Goal: Information Seeking & Learning: Learn about a topic

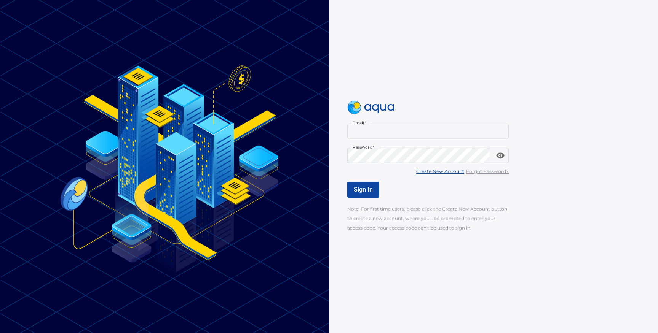
type input "**********"
click at [371, 189] on span "Sign In" at bounding box center [363, 189] width 19 height 7
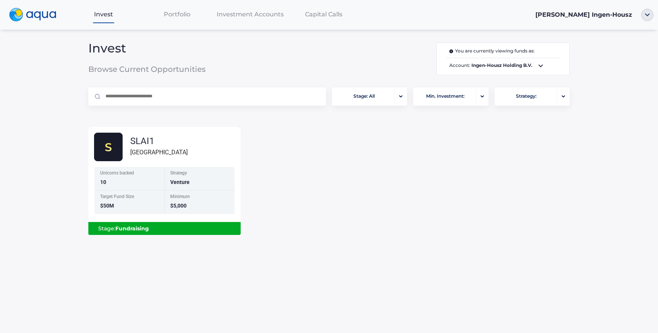
click at [177, 11] on span "Portfolio" at bounding box center [177, 14] width 27 height 7
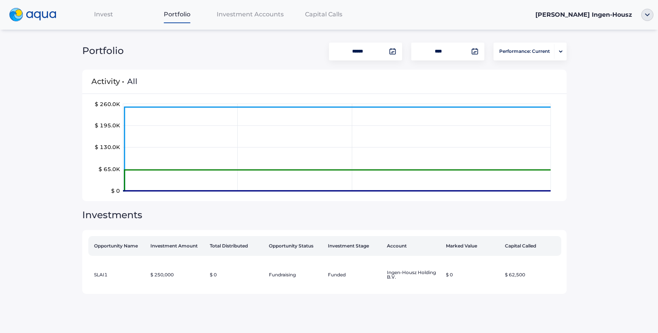
click at [314, 15] on span "Capital Calls" at bounding box center [323, 14] width 37 height 7
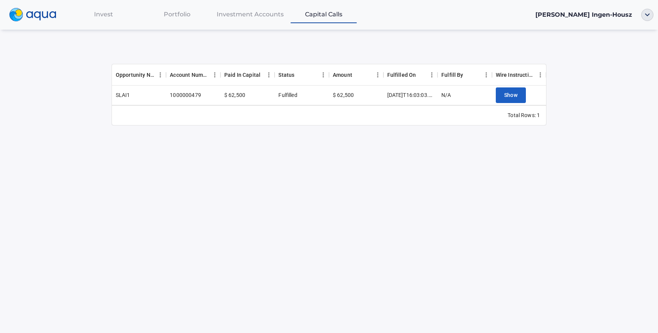
click at [247, 16] on span "Investment Accounts" at bounding box center [250, 14] width 67 height 7
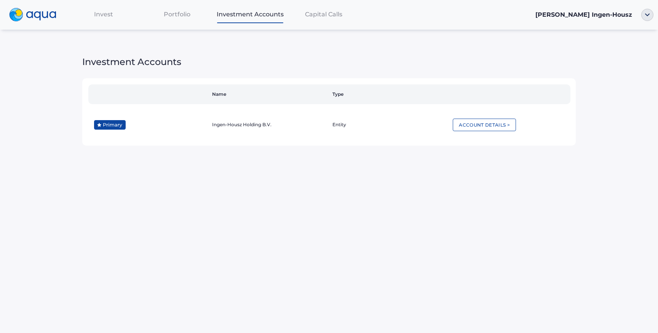
click at [183, 14] on span "Portfolio" at bounding box center [177, 14] width 27 height 7
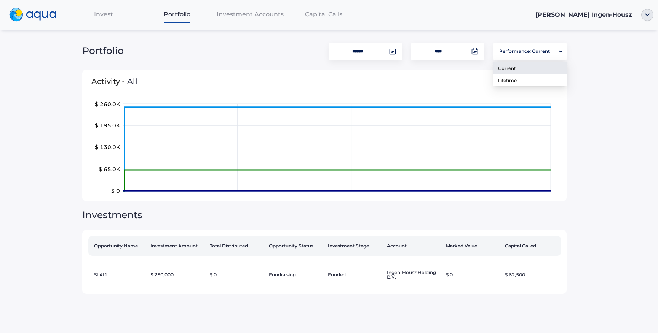
click at [522, 53] on span "Performance: Current" at bounding box center [524, 51] width 51 height 15
click at [510, 78] on span "Lifetime" at bounding box center [507, 80] width 19 height 16
click at [104, 11] on span "Invest" at bounding box center [103, 14] width 19 height 7
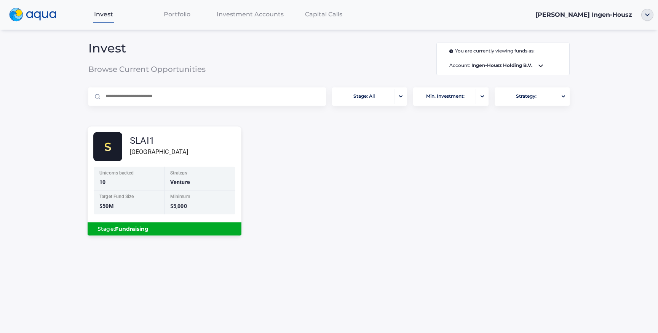
click at [175, 156] on div "SLAI1 Sunshine Lake" at bounding box center [167, 146] width 148 height 29
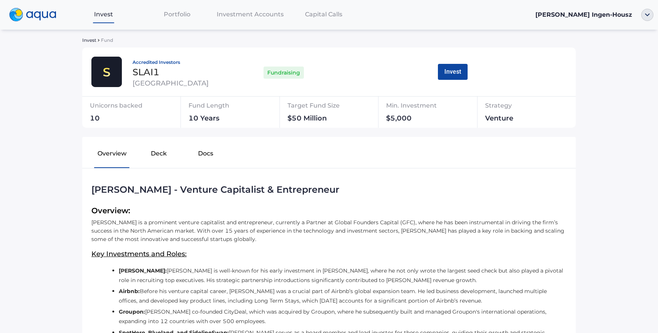
scroll to position [45, 0]
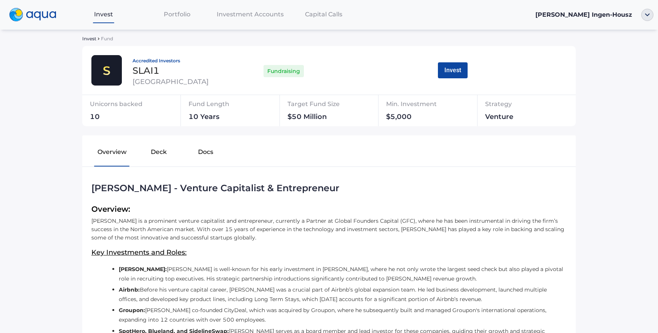
click at [205, 149] on button "Docs" at bounding box center [205, 154] width 47 height 24
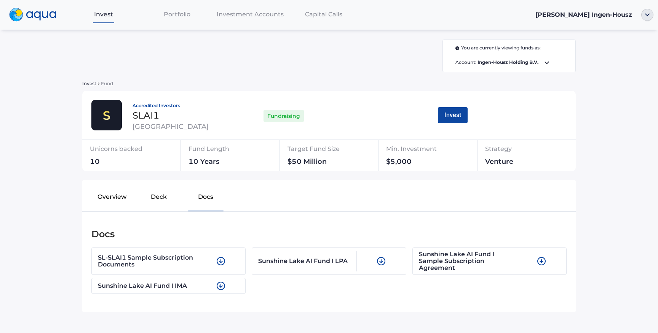
scroll to position [24, 0]
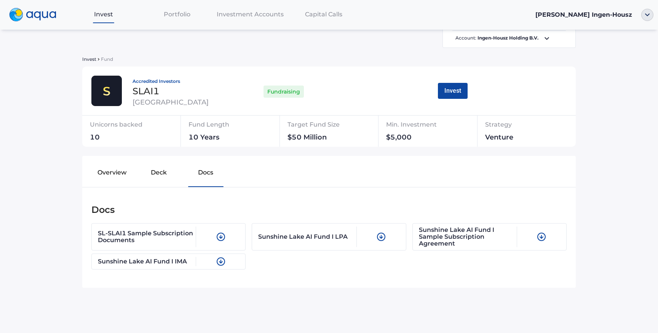
click at [164, 173] on button "Deck" at bounding box center [158, 174] width 47 height 24
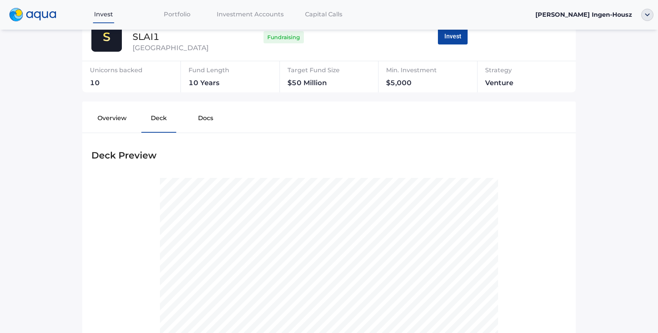
scroll to position [0, 0]
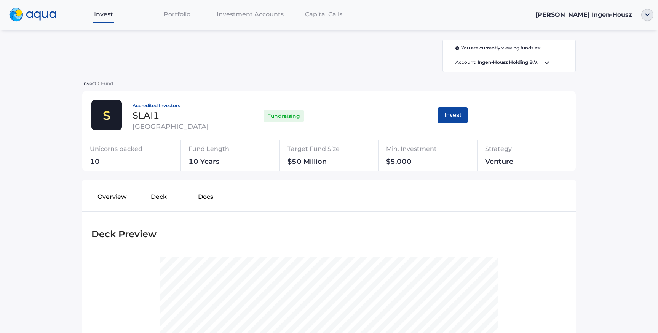
click at [260, 15] on span "Investment Accounts" at bounding box center [250, 14] width 67 height 7
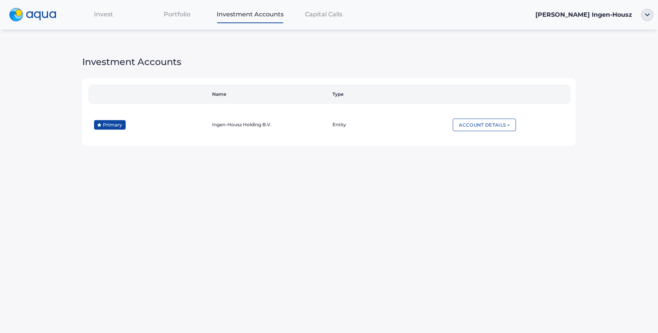
click at [185, 13] on span "Portfolio" at bounding box center [177, 14] width 27 height 7
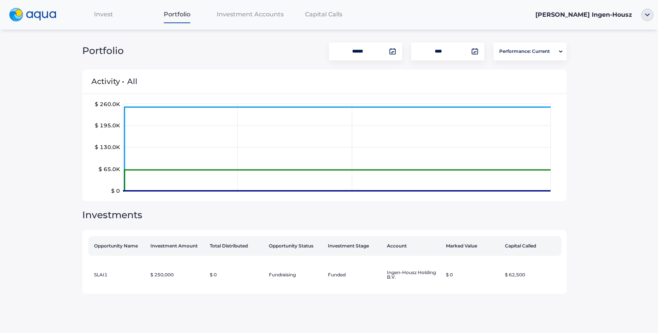
click at [102, 13] on span "Invest" at bounding box center [103, 14] width 19 height 7
